Goal: Information Seeking & Learning: Obtain resource

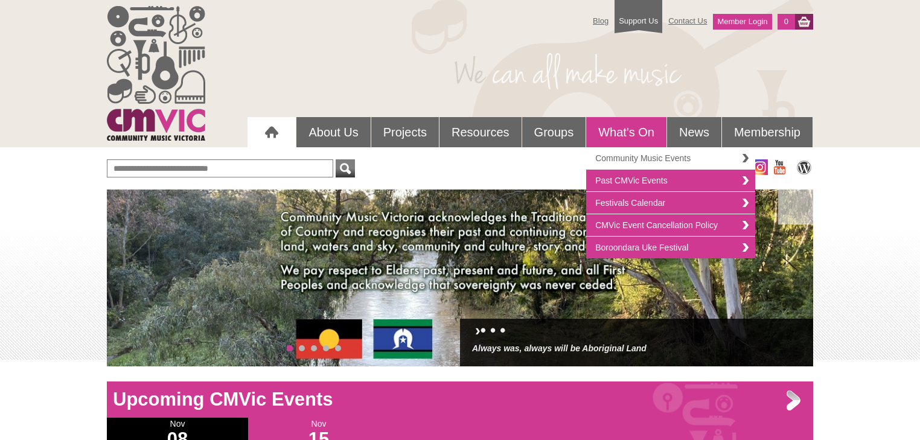
click at [603, 156] on link "Community Music Events" at bounding box center [670, 158] width 169 height 22
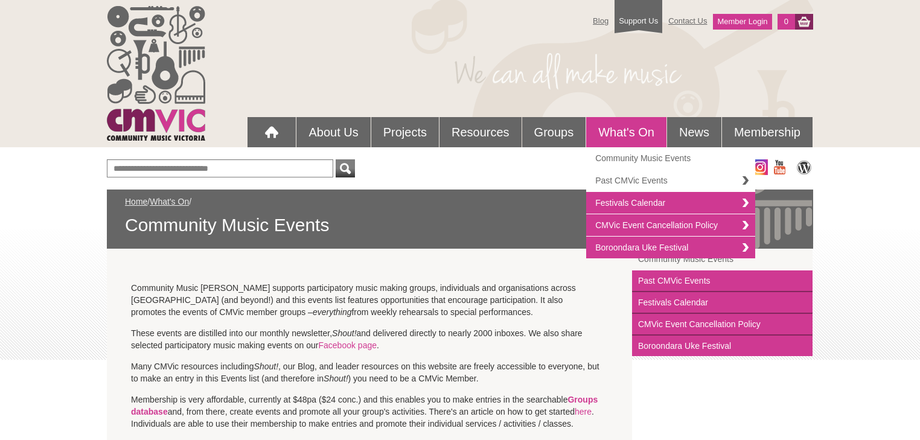
click at [640, 179] on link "Past CMVic Events" at bounding box center [670, 181] width 169 height 22
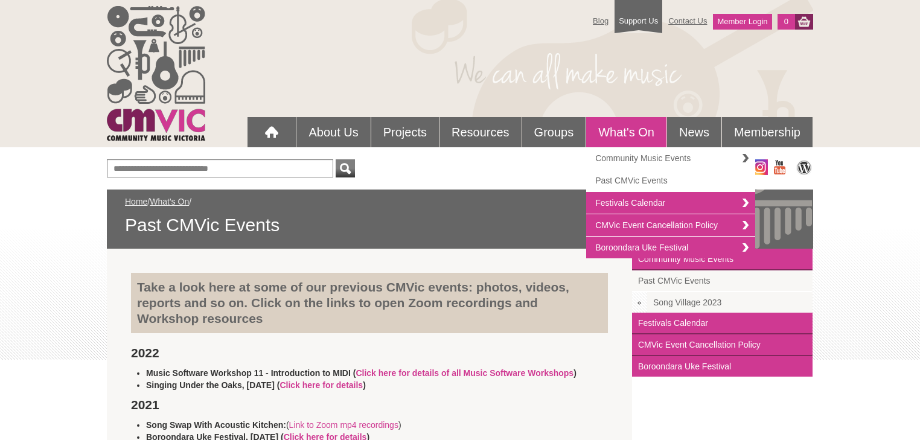
click at [621, 160] on link "Community Music Events" at bounding box center [670, 158] width 169 height 22
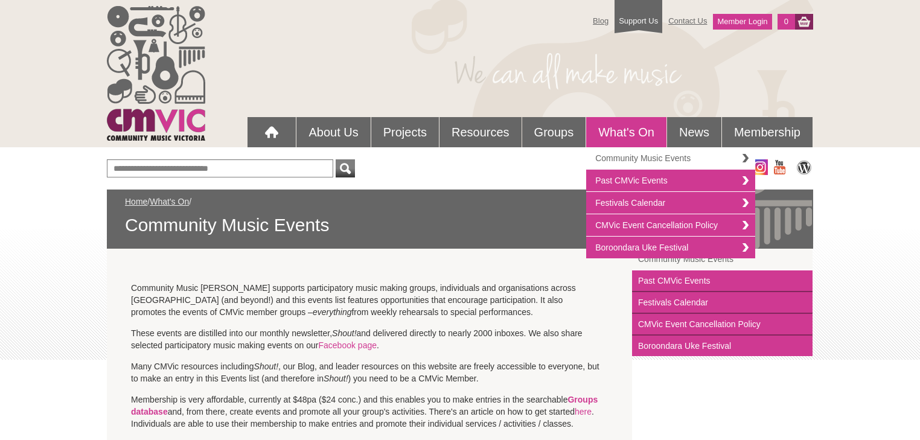
click at [618, 156] on link "Community Music Events" at bounding box center [670, 158] width 169 height 22
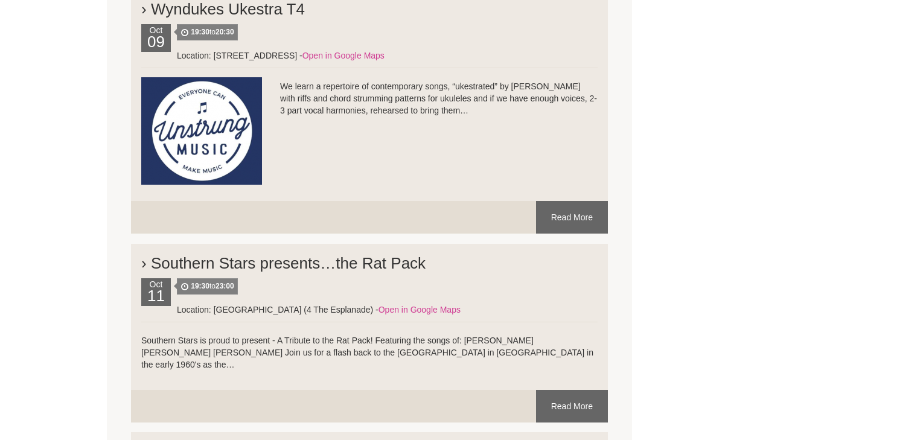
scroll to position [4248, 0]
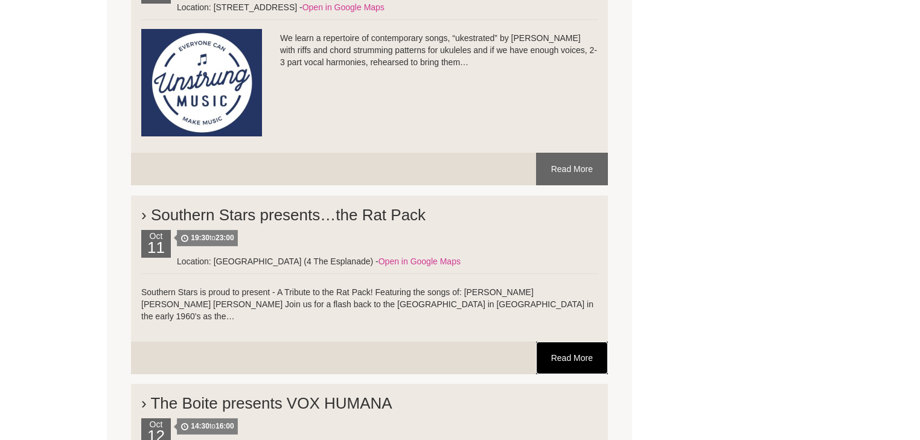
click at [571, 342] on link "Read More" at bounding box center [572, 358] width 72 height 33
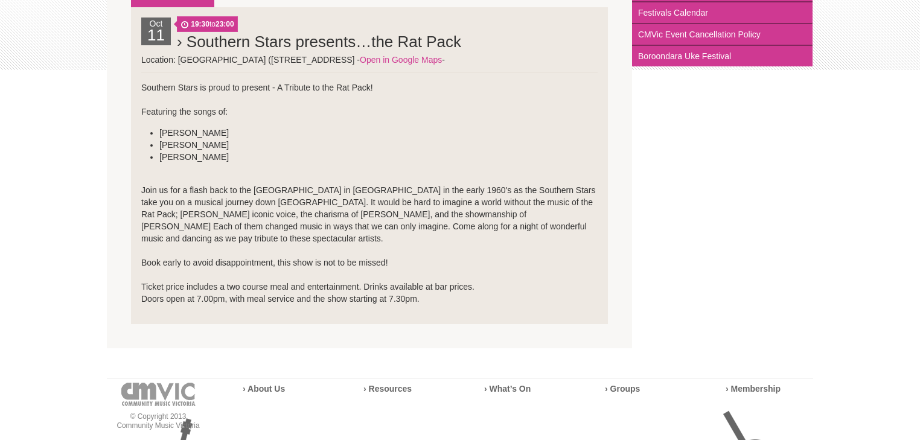
scroll to position [193, 0]
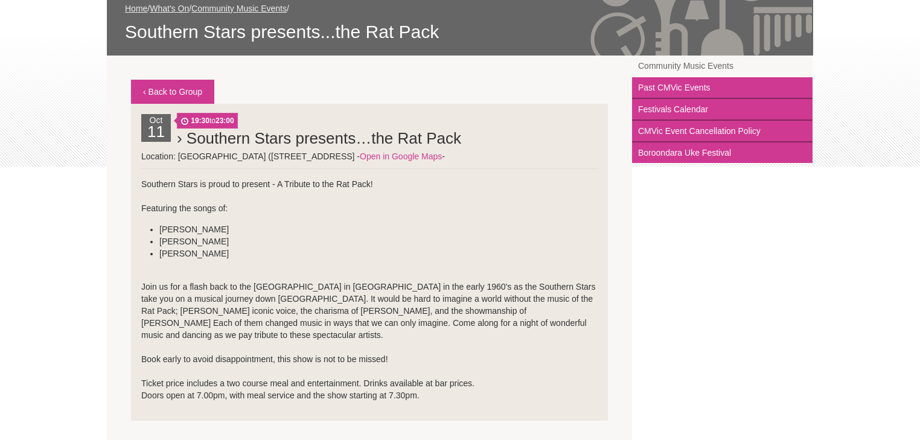
click at [184, 282] on p "Join us for a flash back to the Sands Casino in Las Vegas in the early 1960's a…" at bounding box center [369, 335] width 456 height 133
click at [195, 304] on p "Join us for a flash back to the Sands Casino in Las Vegas in the early 1960's a…" at bounding box center [369, 335] width 456 height 133
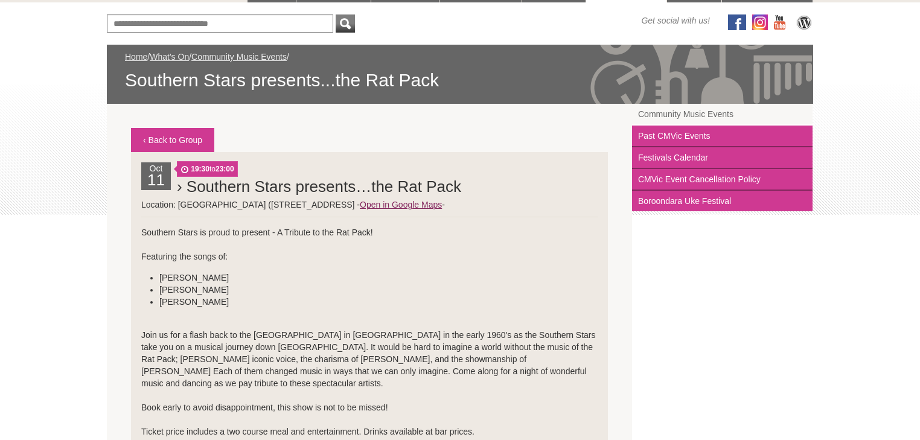
click at [425, 204] on link "Open in Google Maps" at bounding box center [401, 205] width 82 height 10
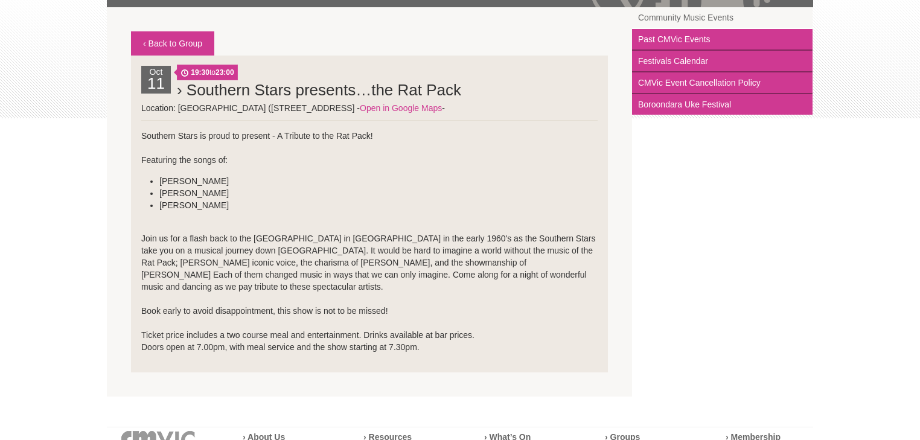
click at [233, 268] on p "Join us for a flash back to the Sands Casino in Las Vegas in the early 1960's a…" at bounding box center [369, 286] width 456 height 133
click at [167, 39] on link "‹ Back to Group" at bounding box center [172, 43] width 83 height 24
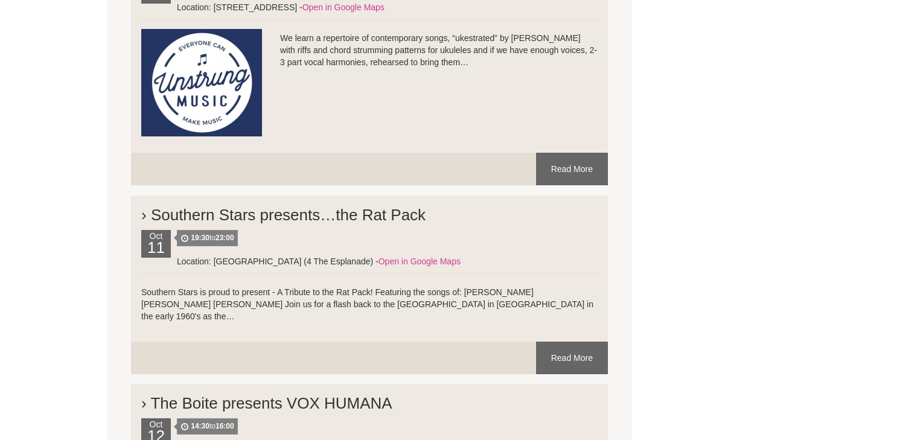
scroll to position [4152, 0]
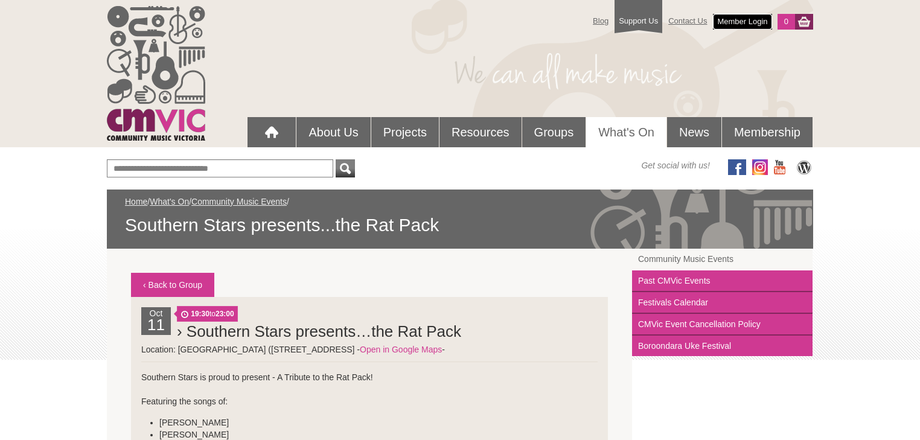
click at [728, 22] on link "Member Login" at bounding box center [742, 22] width 59 height 16
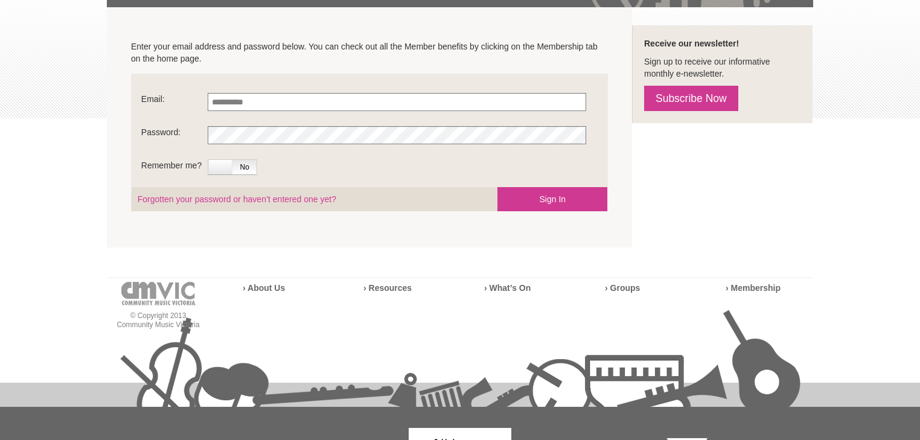
scroll to position [290, 0]
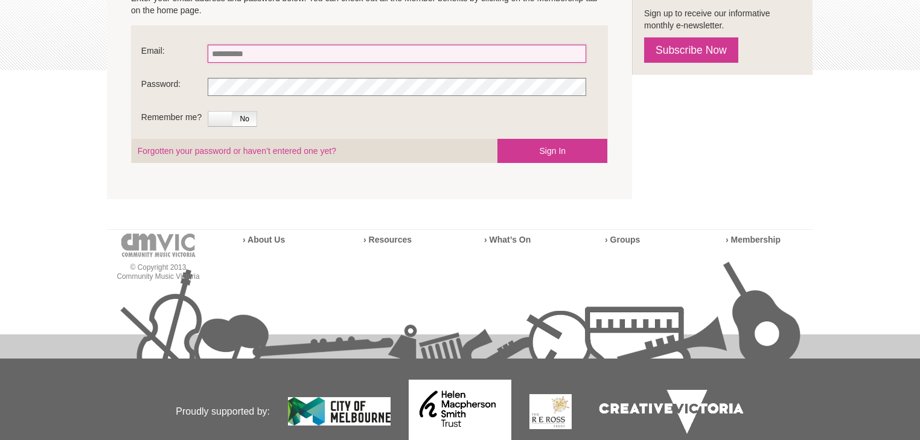
type input "**********"
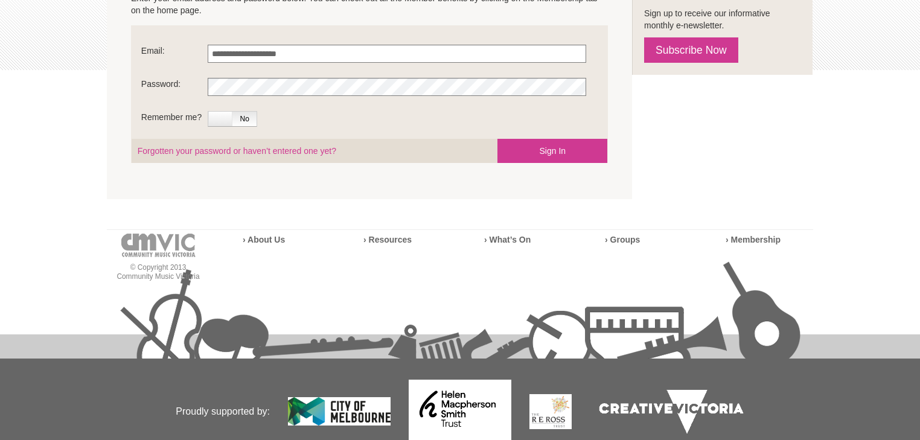
click at [430, 111] on fieldset "**********" at bounding box center [369, 94] width 477 height 138
click at [221, 117] on label at bounding box center [220, 119] width 25 height 14
click at [517, 150] on button "Sign In" at bounding box center [552, 151] width 110 height 24
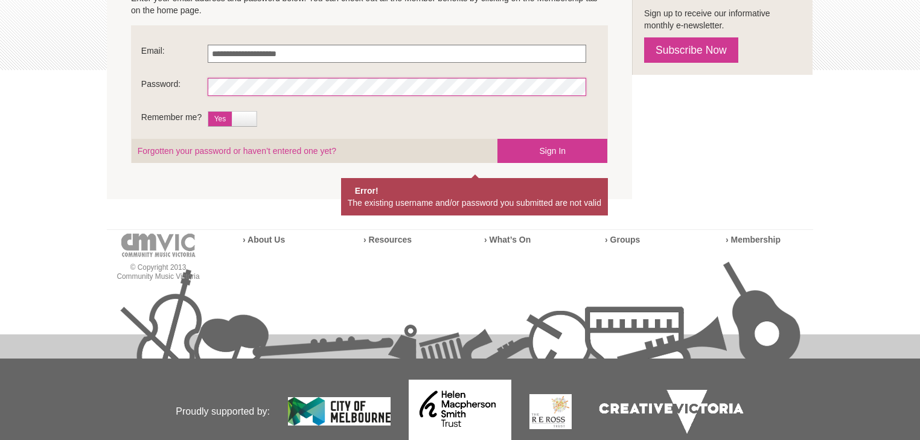
click at [121, 89] on section "**********" at bounding box center [369, 79] width 525 height 240
click at [548, 144] on button "Sign In" at bounding box center [552, 151] width 110 height 24
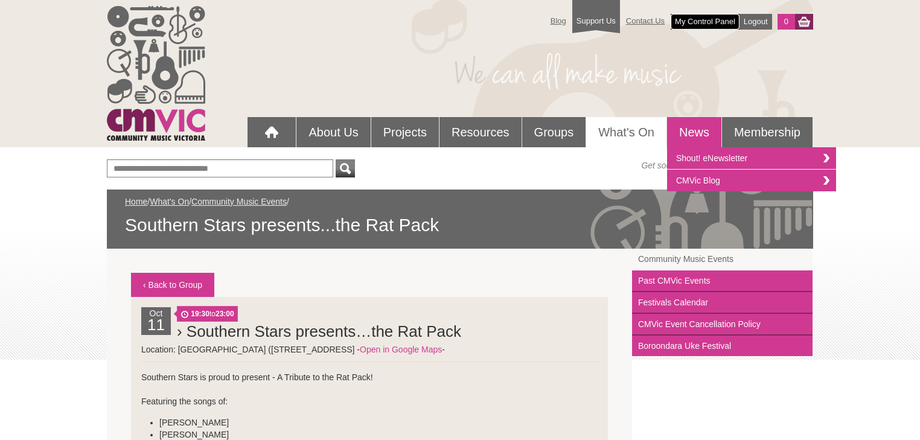
click at [702, 16] on link "My Control Panel" at bounding box center [704, 22] width 69 height 16
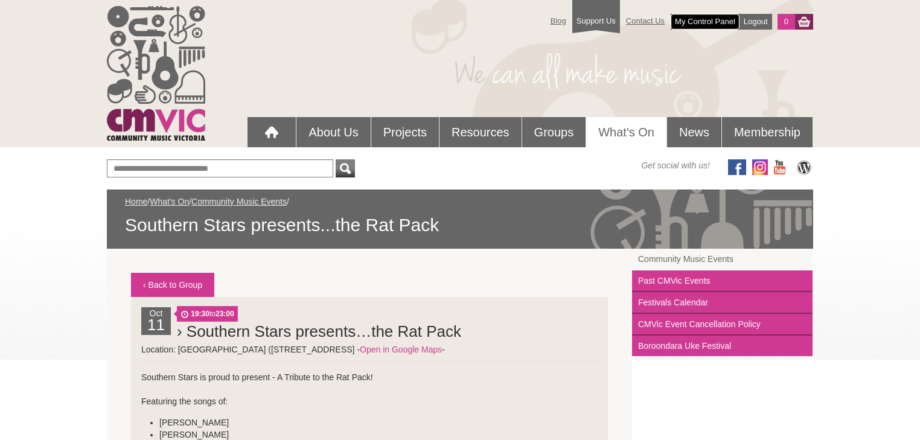
click at [708, 27] on link "My Control Panel" at bounding box center [704, 22] width 69 height 16
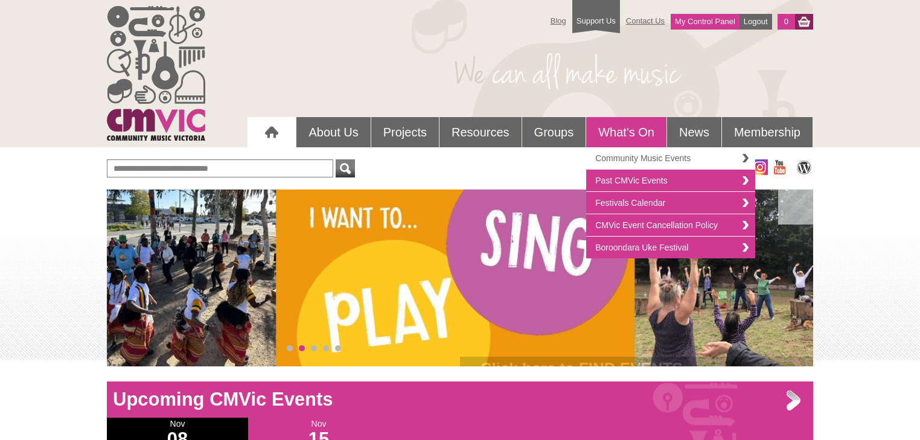
click at [651, 157] on link "Community Music Events" at bounding box center [670, 158] width 169 height 22
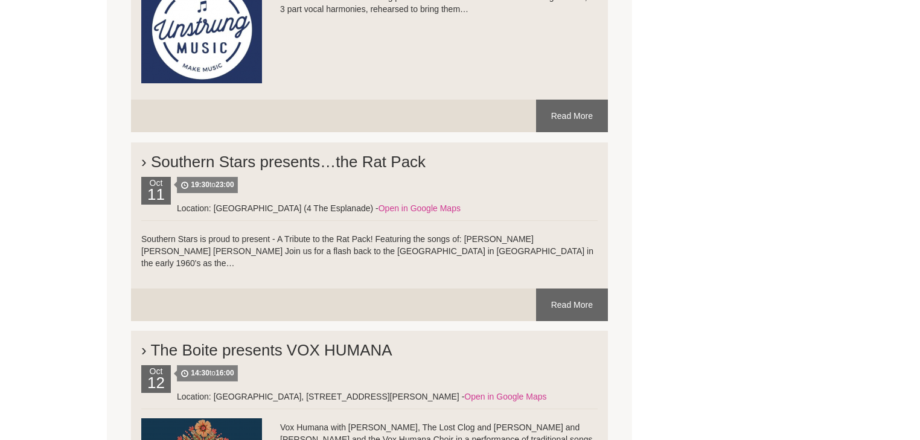
scroll to position [4205, 0]
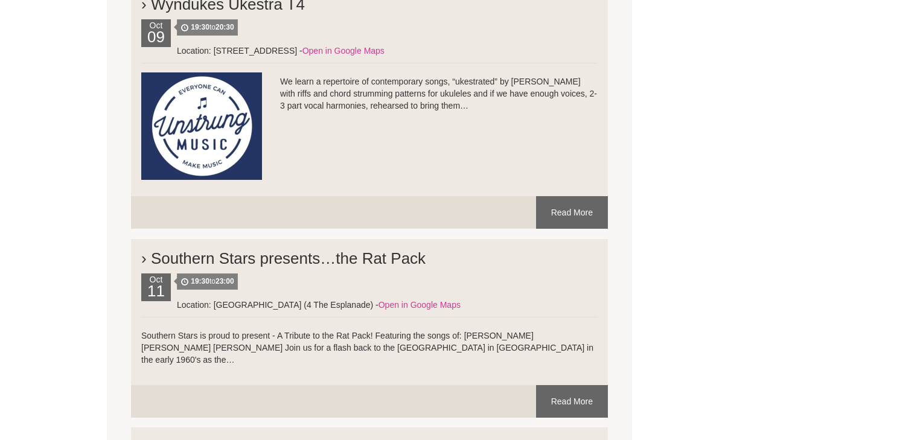
click at [144, 237] on h2 "› Southern Stars presents…the Rat Pack" at bounding box center [369, 255] width 456 height 36
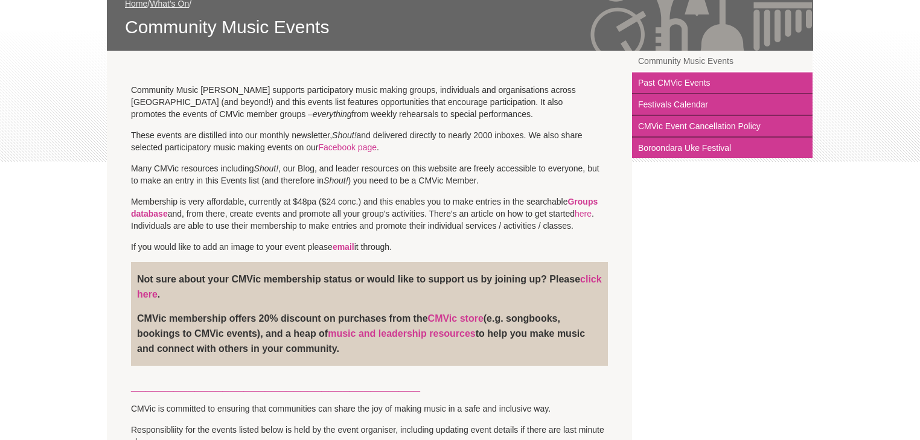
scroll to position [0, 0]
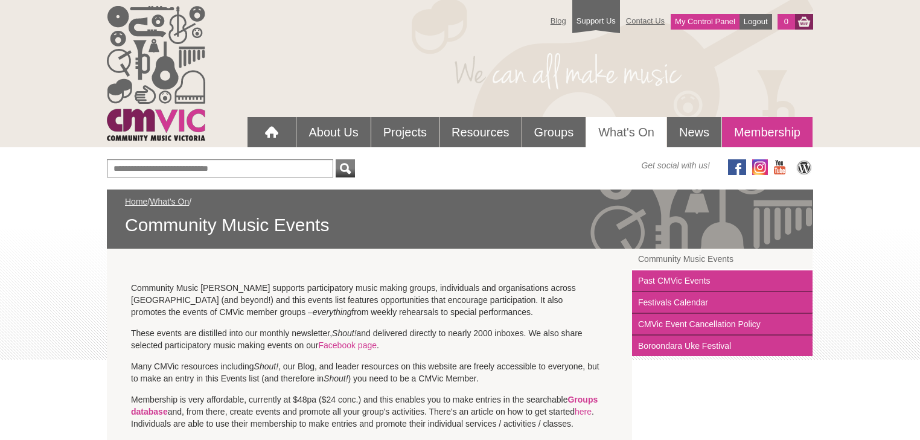
click at [763, 126] on link "Membership" at bounding box center [767, 132] width 91 height 30
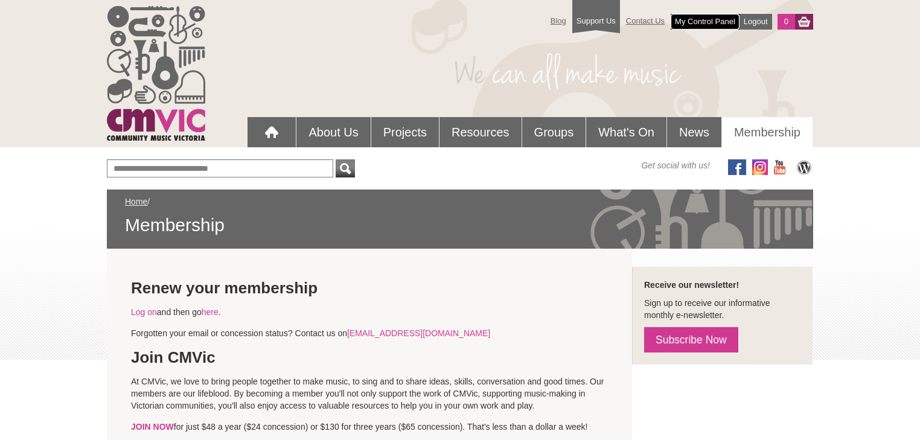
click at [710, 19] on link "My Control Panel" at bounding box center [704, 22] width 69 height 16
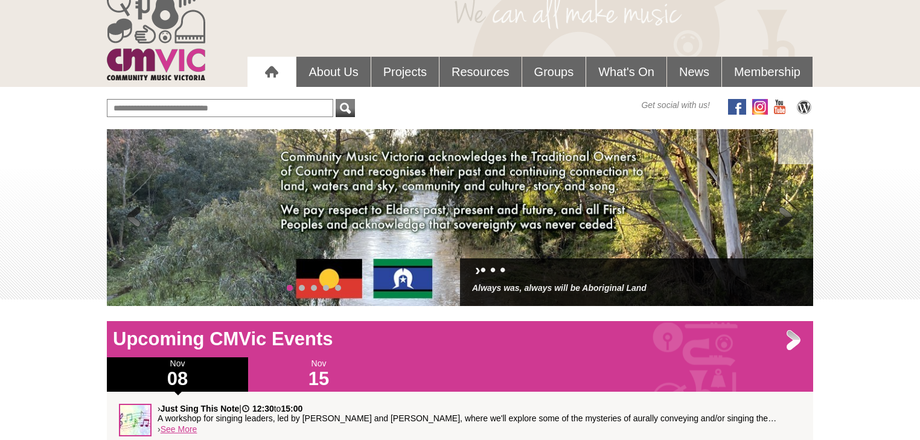
scroll to position [12, 0]
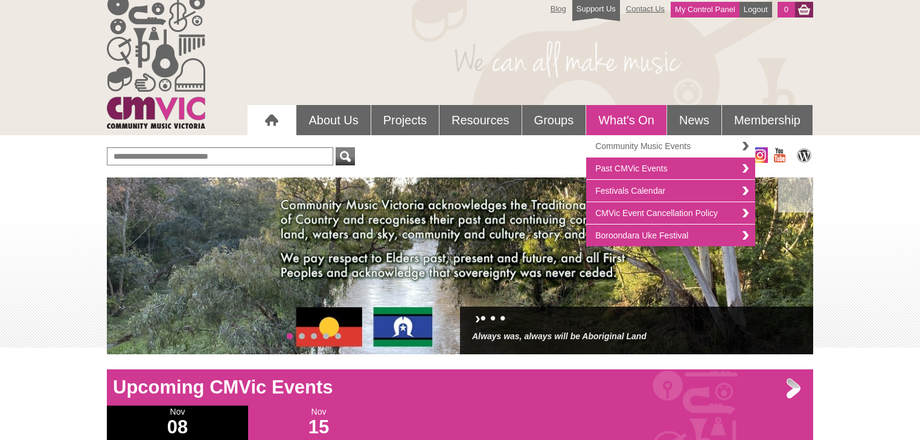
click at [640, 147] on link "Community Music Events" at bounding box center [670, 146] width 169 height 22
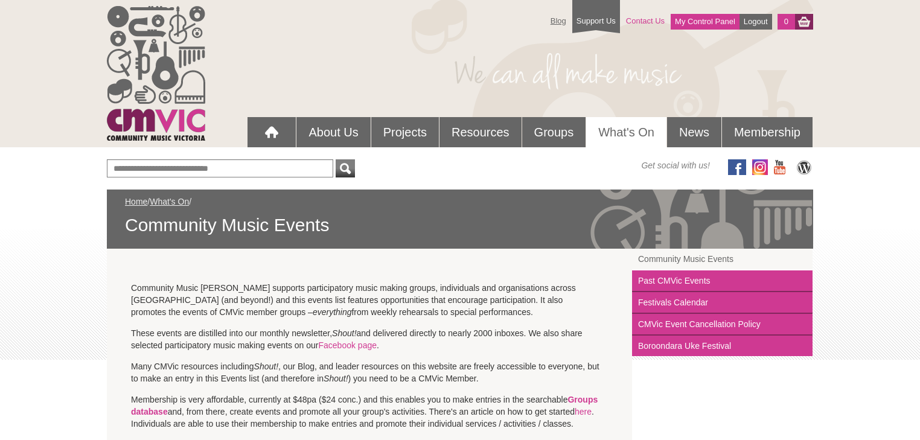
click at [647, 19] on link "Contact Us" at bounding box center [645, 20] width 51 height 21
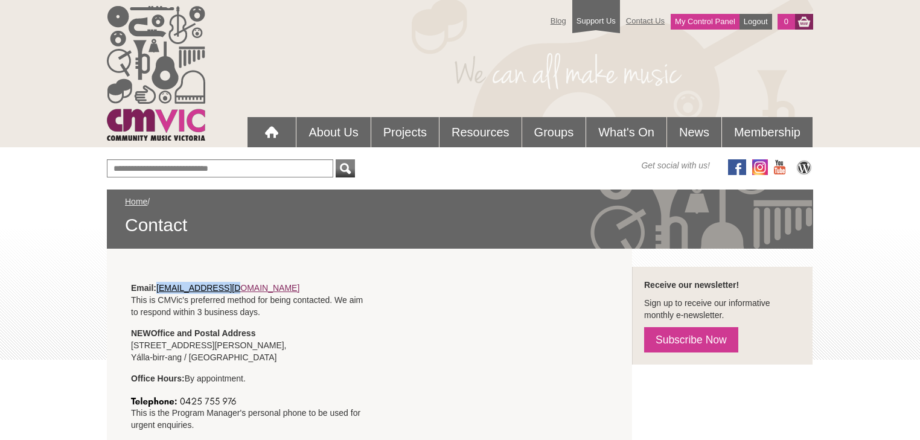
drag, startPoint x: 239, startPoint y: 285, endPoint x: 161, endPoint y: 290, distance: 78.6
click at [161, 290] on p "Email: info@cmvic.org.au This is CMVic's preferred method for being contacted. …" at bounding box center [247, 300] width 232 height 36
copy link "info@cmvic.org.au"
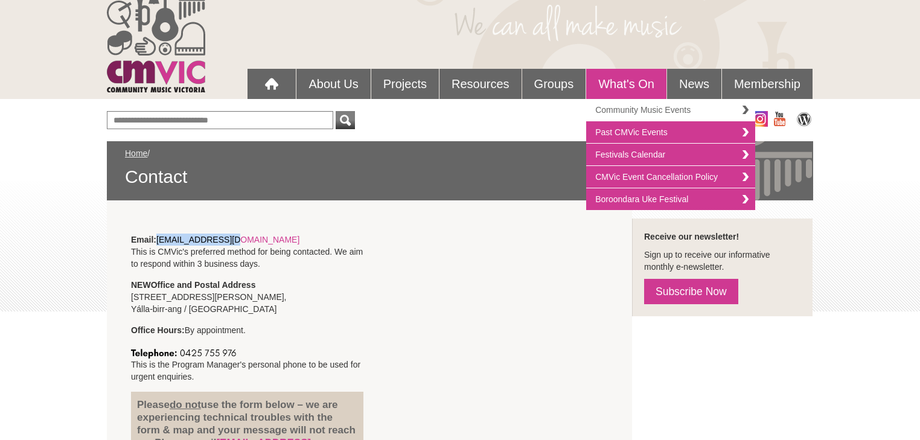
click at [645, 109] on link "Community Music Events" at bounding box center [670, 110] width 169 height 22
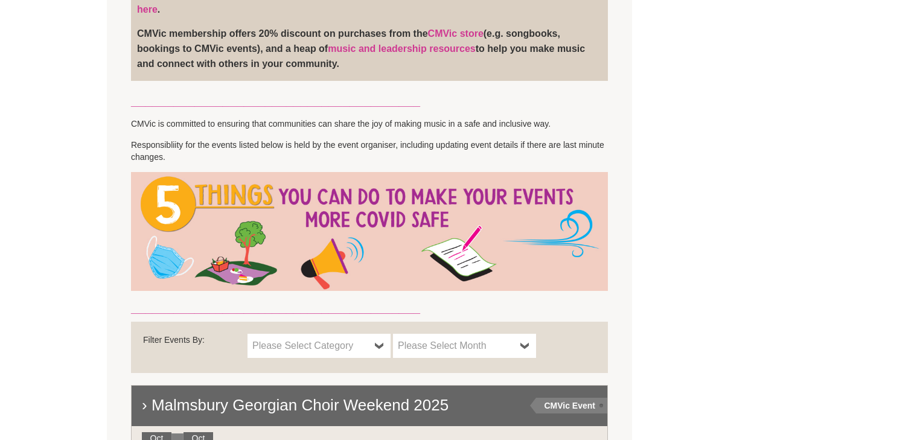
scroll to position [821, 0]
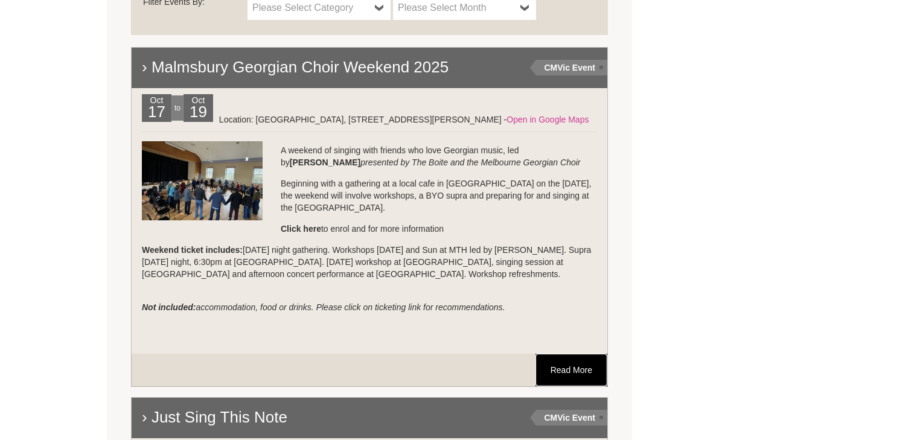
click at [590, 364] on link "Read More" at bounding box center [571, 370] width 72 height 33
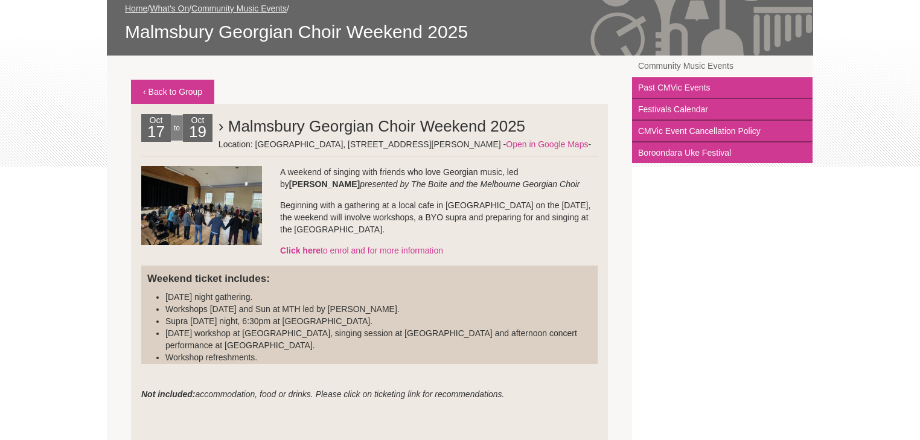
scroll to position [241, 0]
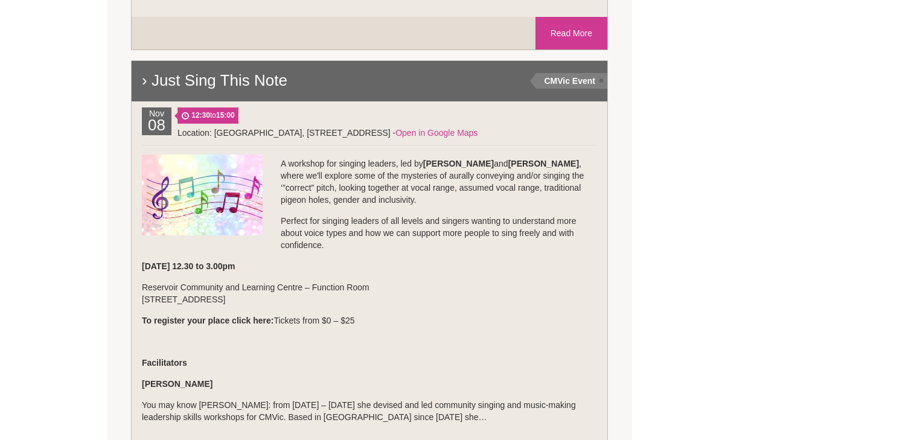
scroll to position [1254, 0]
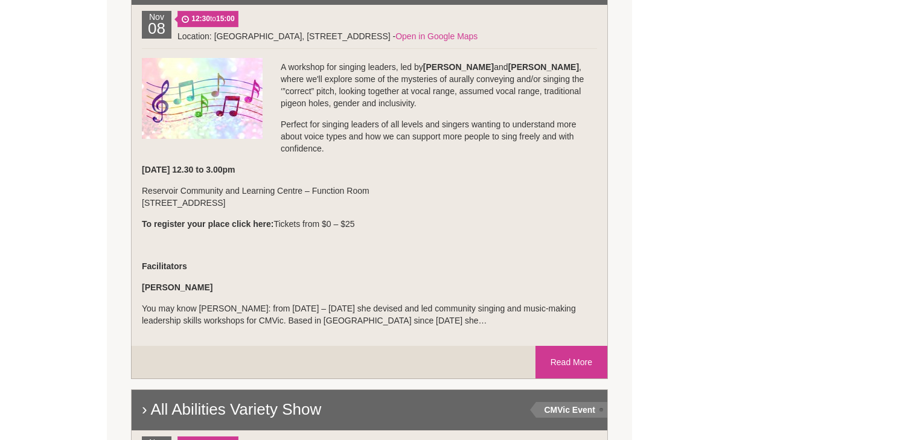
click at [229, 224] on strong "To register your place click here:" at bounding box center [208, 224] width 132 height 10
click at [560, 348] on link "Read More" at bounding box center [571, 362] width 72 height 33
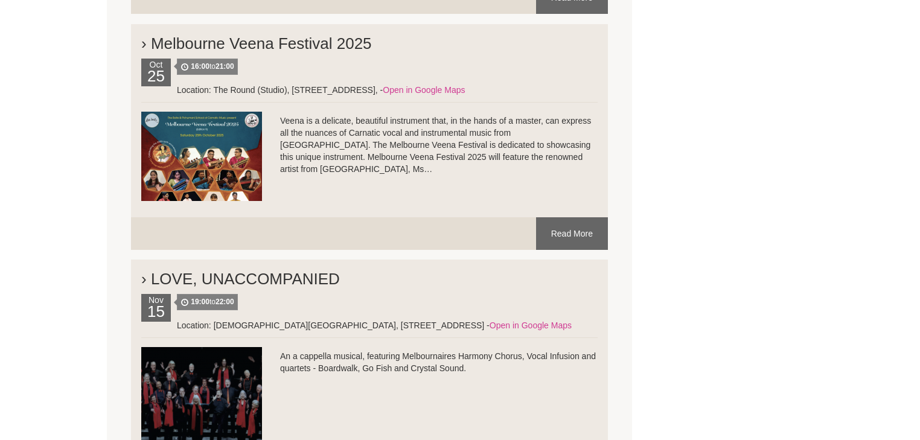
scroll to position [5042, 0]
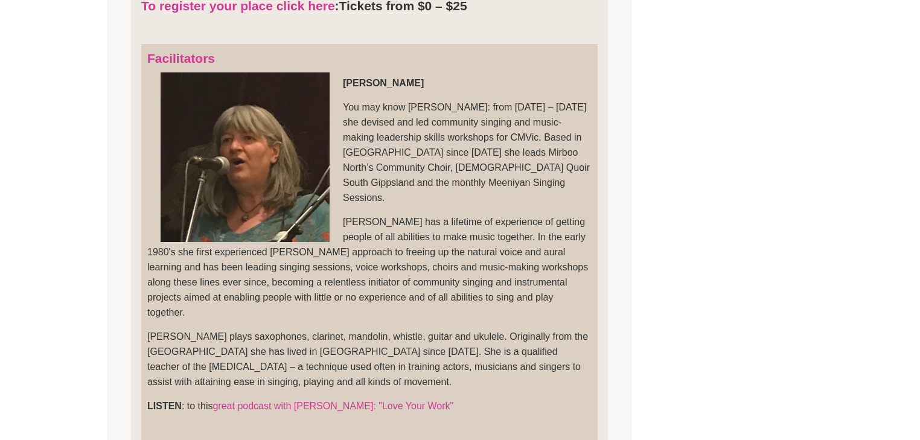
scroll to position [97, 0]
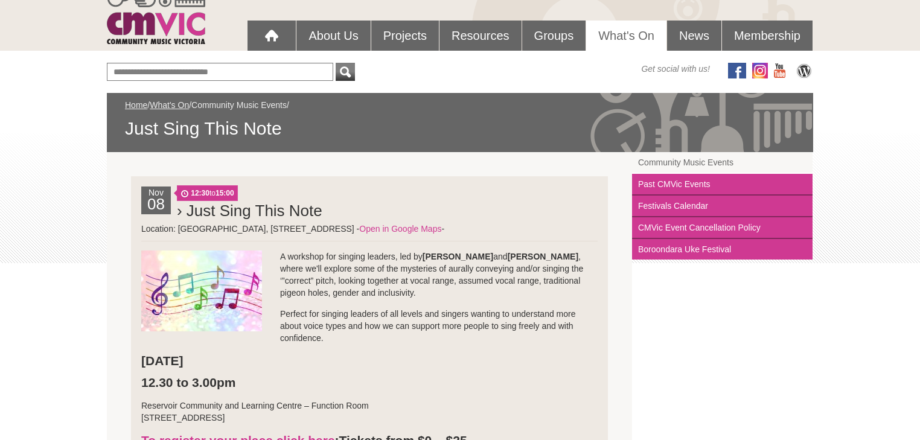
click at [214, 101] on link "Community Music Events" at bounding box center [238, 105] width 95 height 10
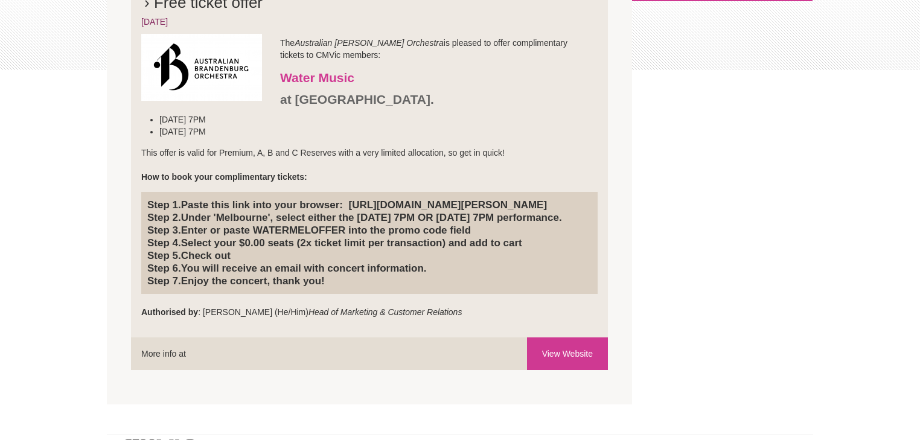
scroll to position [338, 0]
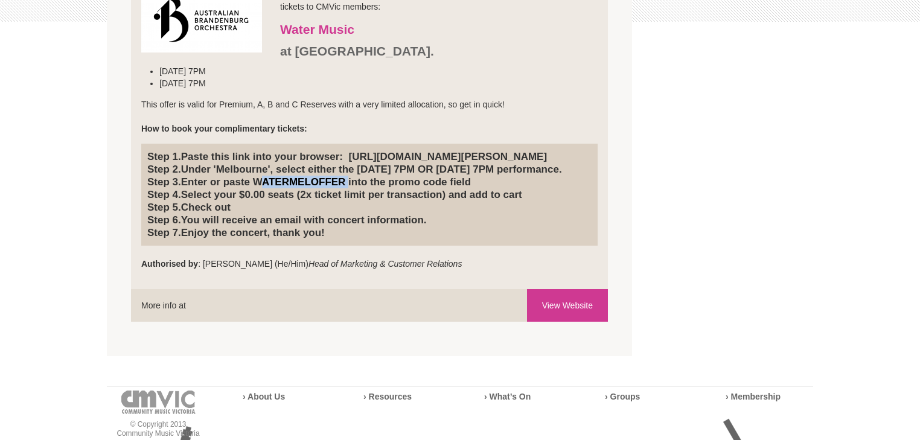
drag, startPoint x: 347, startPoint y: 205, endPoint x: 258, endPoint y: 205, distance: 88.7
click at [258, 205] on h4 "Step 1. Paste this link into your browser: [URL][DOMAIN_NAME][PERSON_NAME] Step…" at bounding box center [369, 194] width 444 height 89
copy h4 "WATERMELOFFER"
